Goal: Check status: Check status

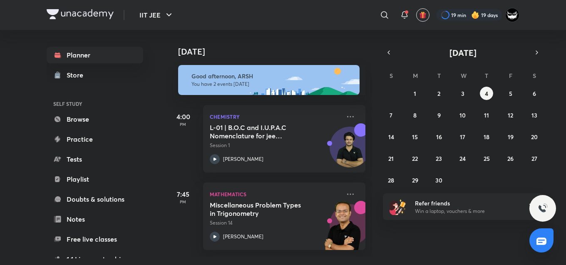
click at [472, 254] on div "Today Good afternoon, ARSH You have 2 events today 4:00 PM Chemistry L-01 | B.O…" at bounding box center [366, 143] width 398 height 226
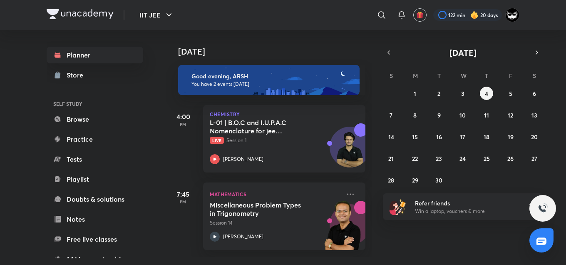
click at [393, 36] on div "[DATE] Good evening, ARSH You have 2 events [DATE] 4:00 PM Chemistry L-01 | B.O…" at bounding box center [366, 143] width 398 height 226
click at [328, 67] on img at bounding box center [269, 80] width 182 height 30
click at [315, 57] on div "Good evening, ARSH You have 2 events [DATE]" at bounding box center [266, 76] width 199 height 38
